Goal: Information Seeking & Learning: Learn about a topic

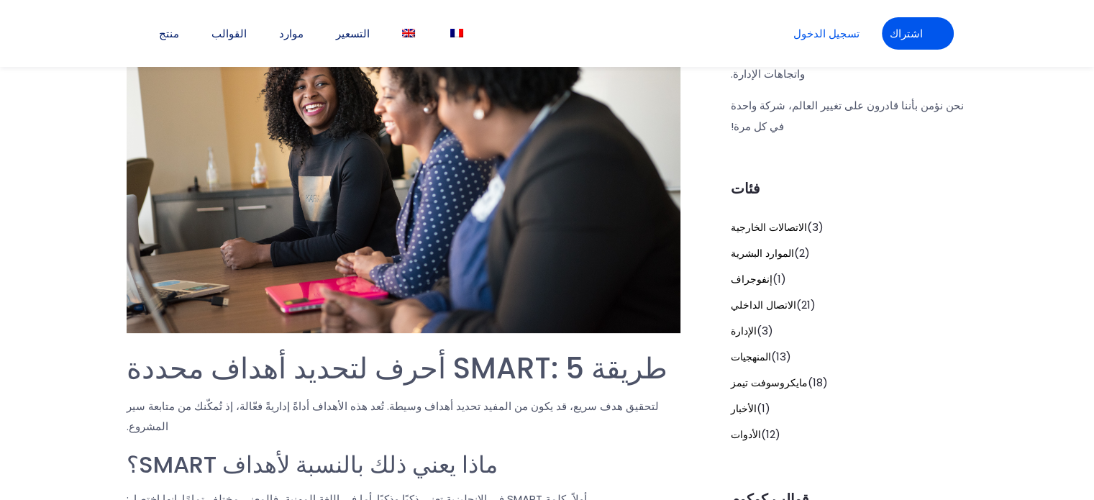
scroll to position [360, 0]
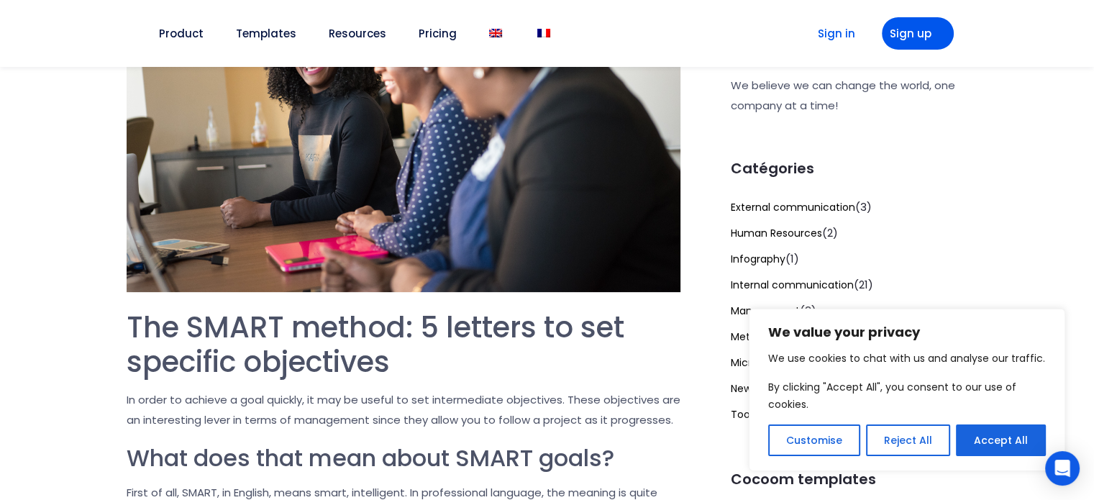
scroll to position [432, 0]
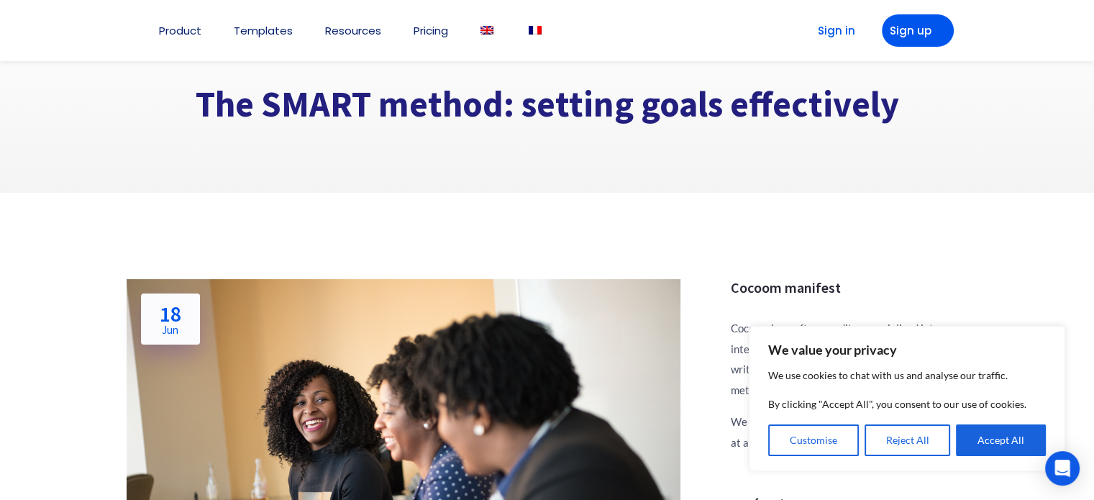
scroll to position [144, 0]
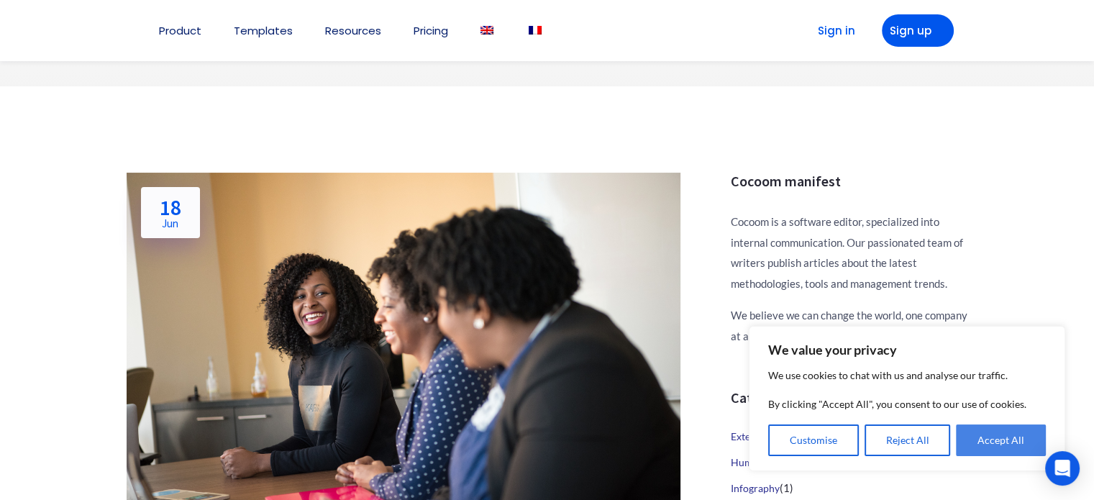
click at [1019, 440] on button "Accept All" at bounding box center [1001, 440] width 90 height 32
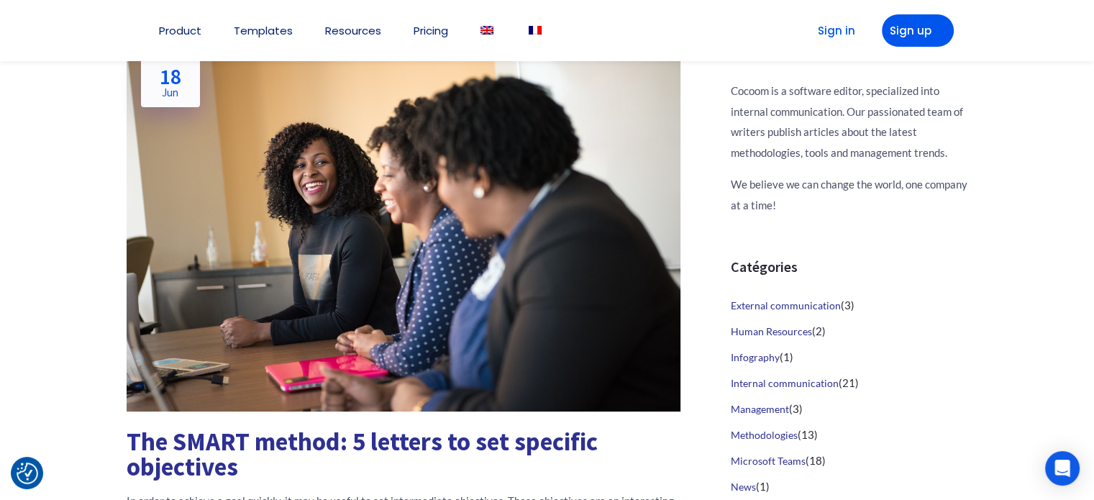
scroll to position [288, 0]
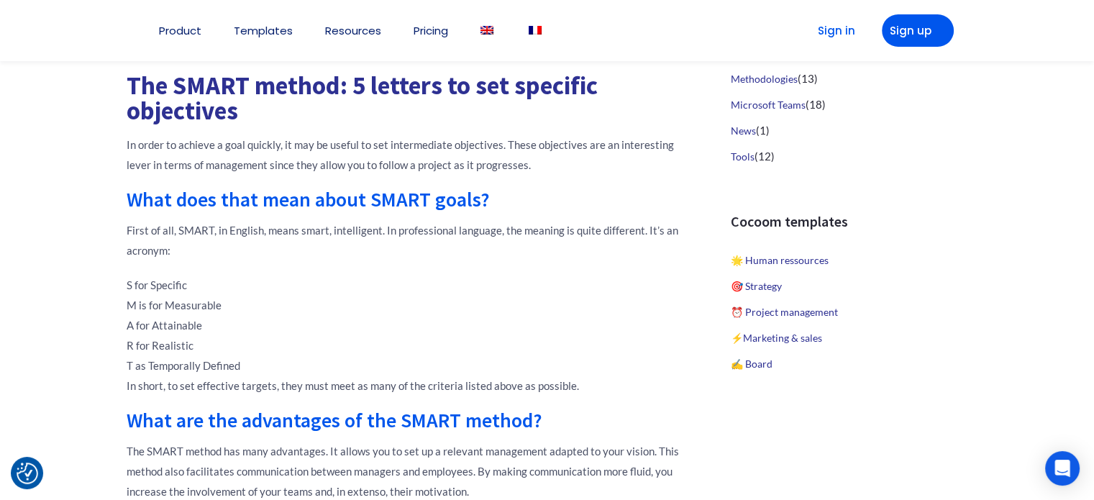
scroll to position [647, 0]
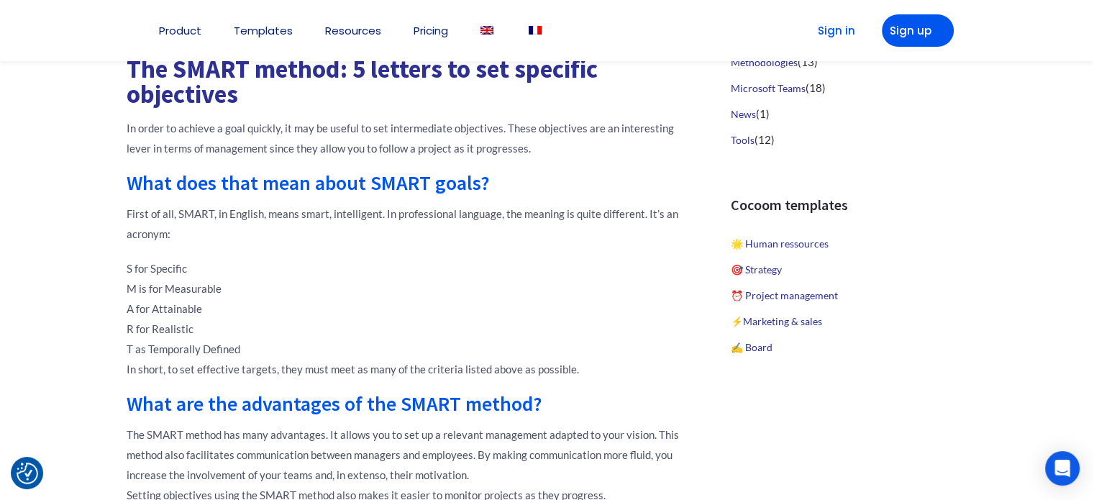
click at [232, 244] on p "First of all, SMART, in English, means smart, intelligent. In professional lang…" at bounding box center [404, 224] width 554 height 40
copy p "acronym"
click at [376, 301] on p "S for Specific M is for Measurable A for Attainable R for Realistic T as Tempor…" at bounding box center [404, 318] width 554 height 121
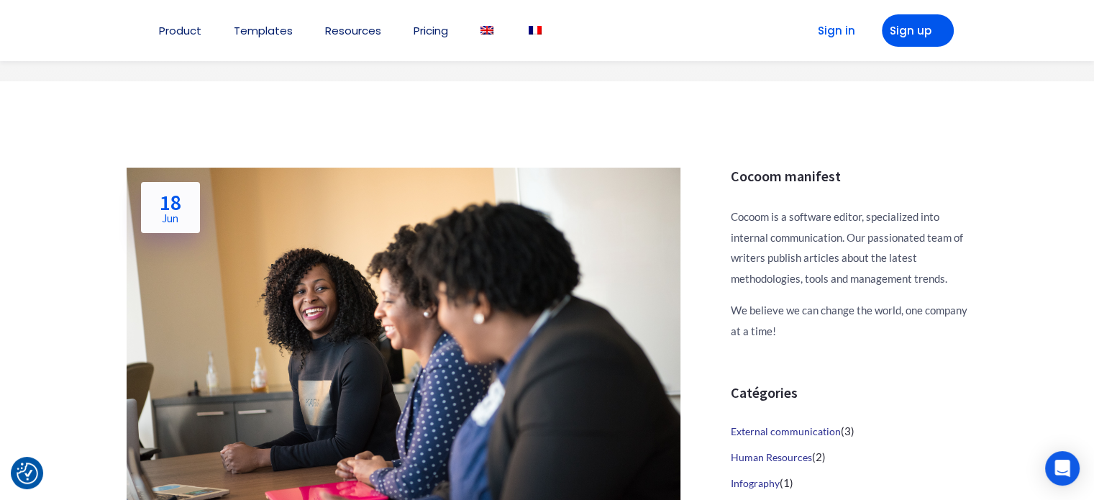
scroll to position [0, 0]
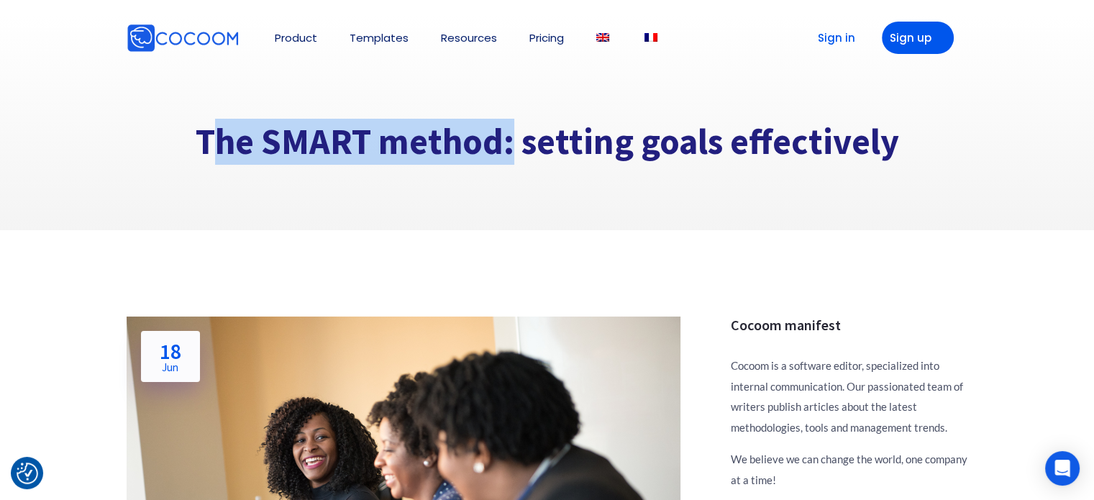
drag, startPoint x: 181, startPoint y: 140, endPoint x: 493, endPoint y: 152, distance: 312.4
click at [493, 152] on h1 "The SMART method: setting goals effectively" at bounding box center [548, 141] width 842 height 45
copy h1 "The SMART method"
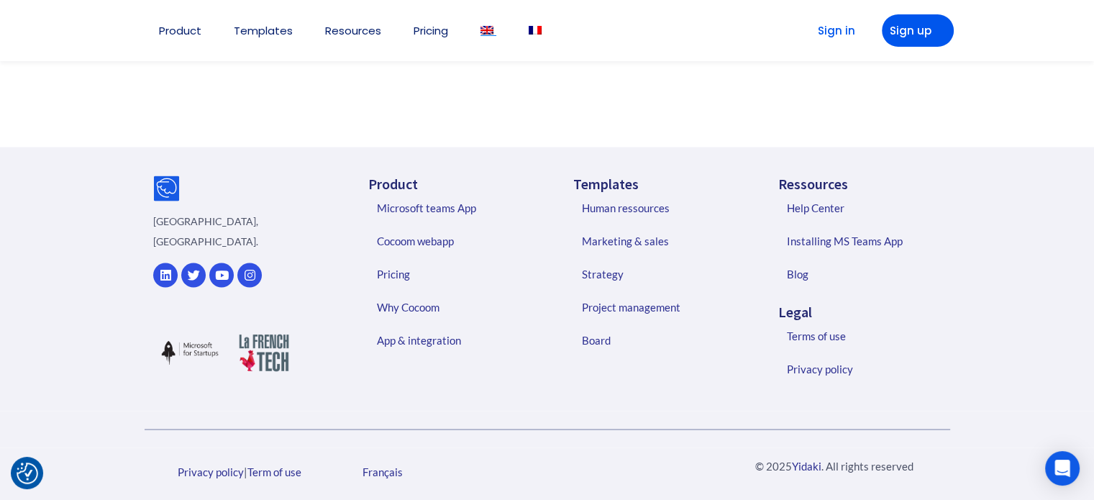
scroll to position [2666, 0]
